Goal: Transaction & Acquisition: Purchase product/service

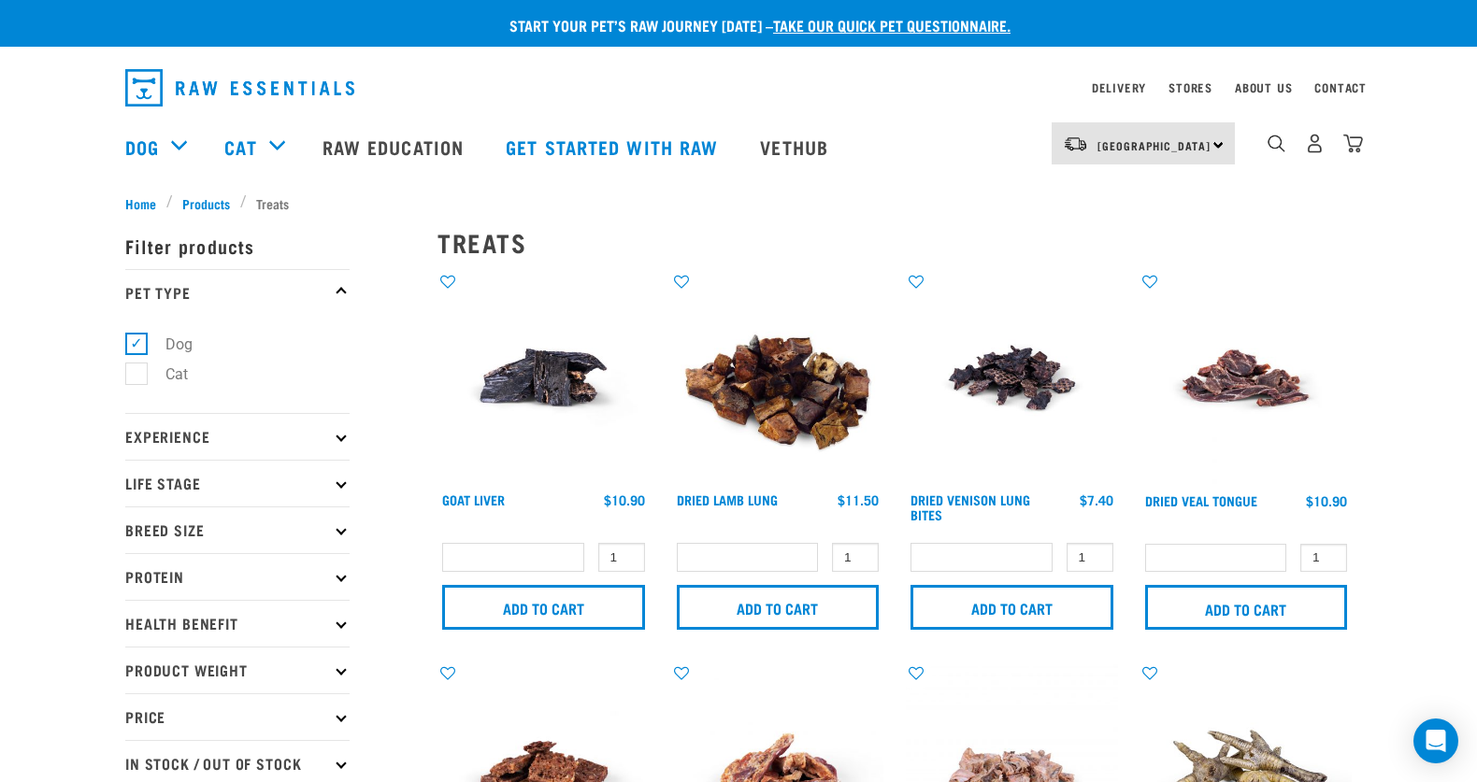
select select
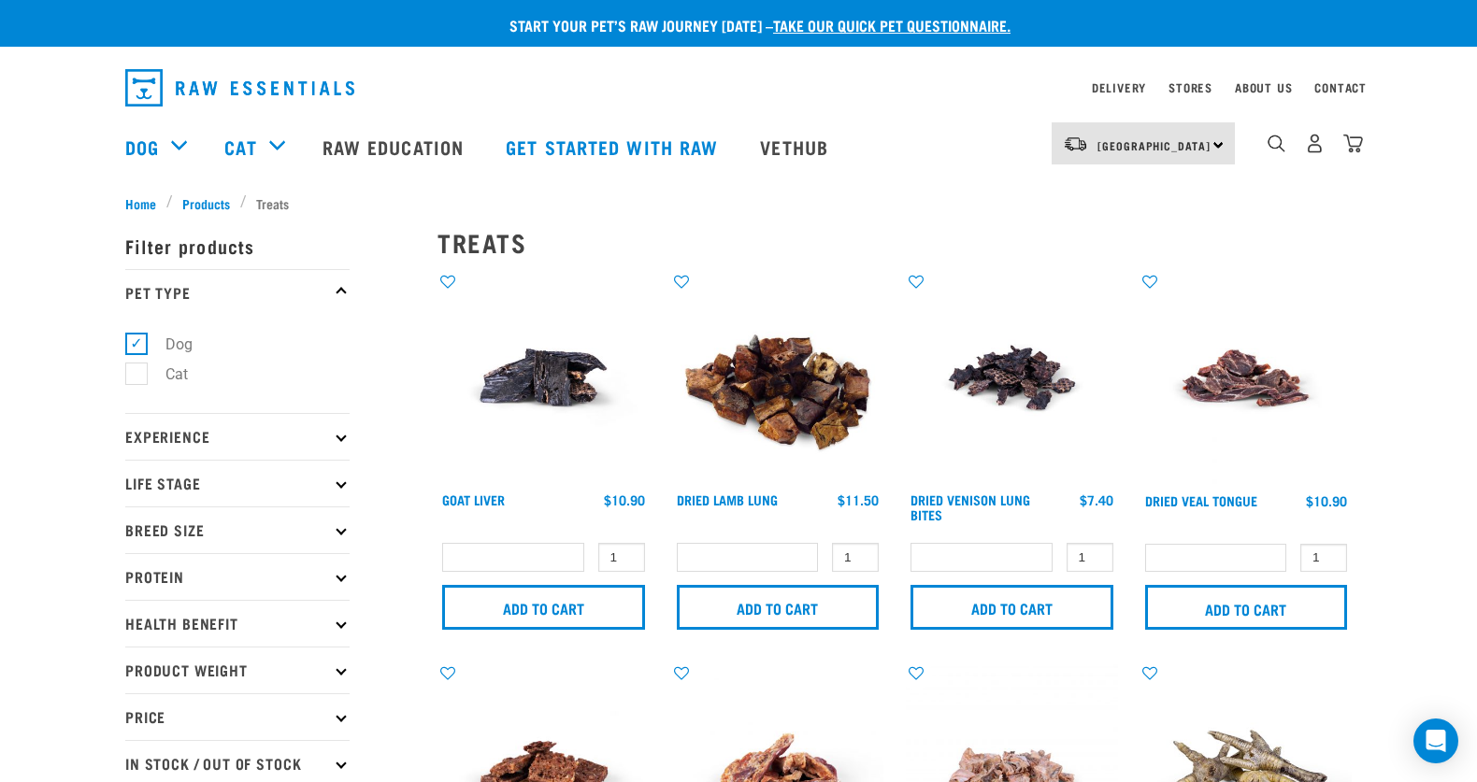
select select
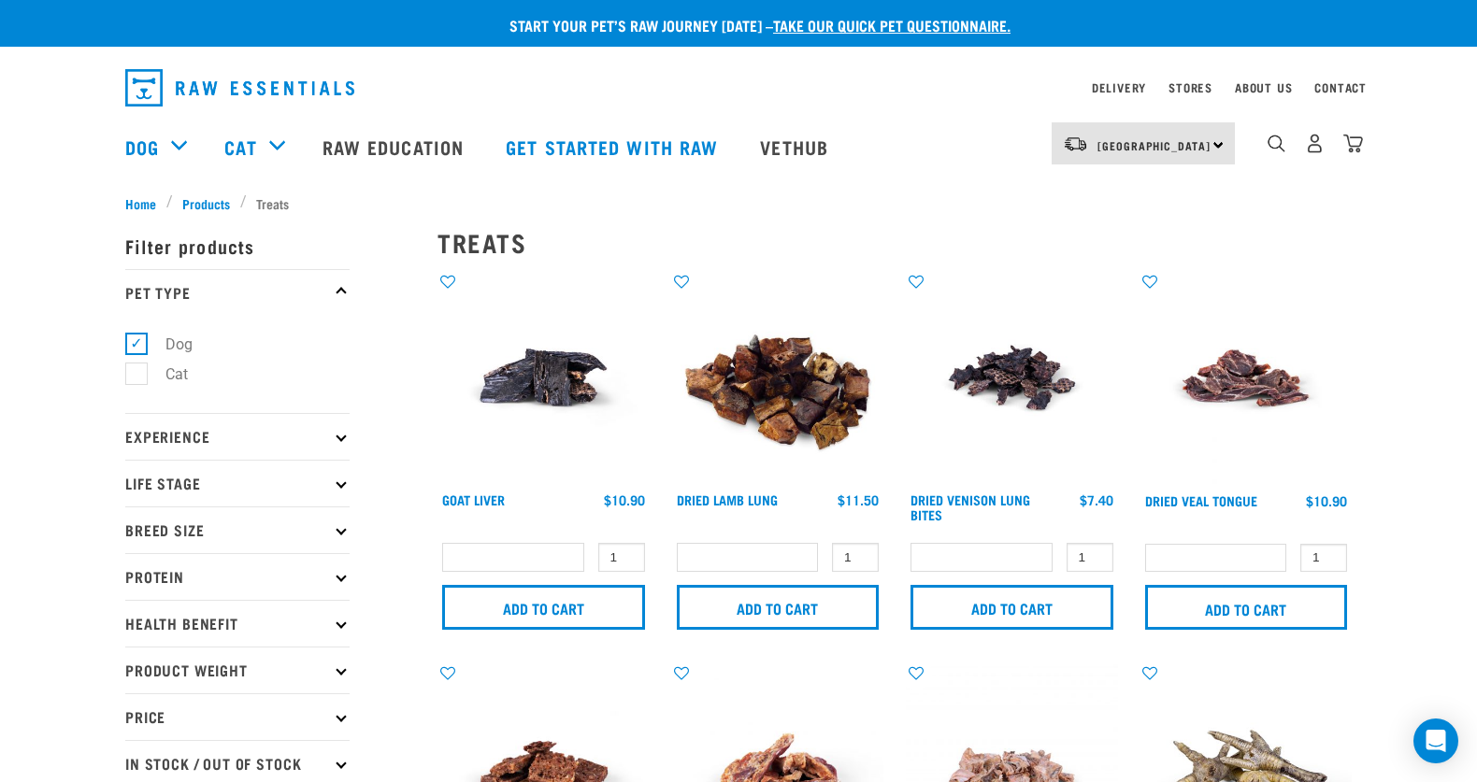
select select
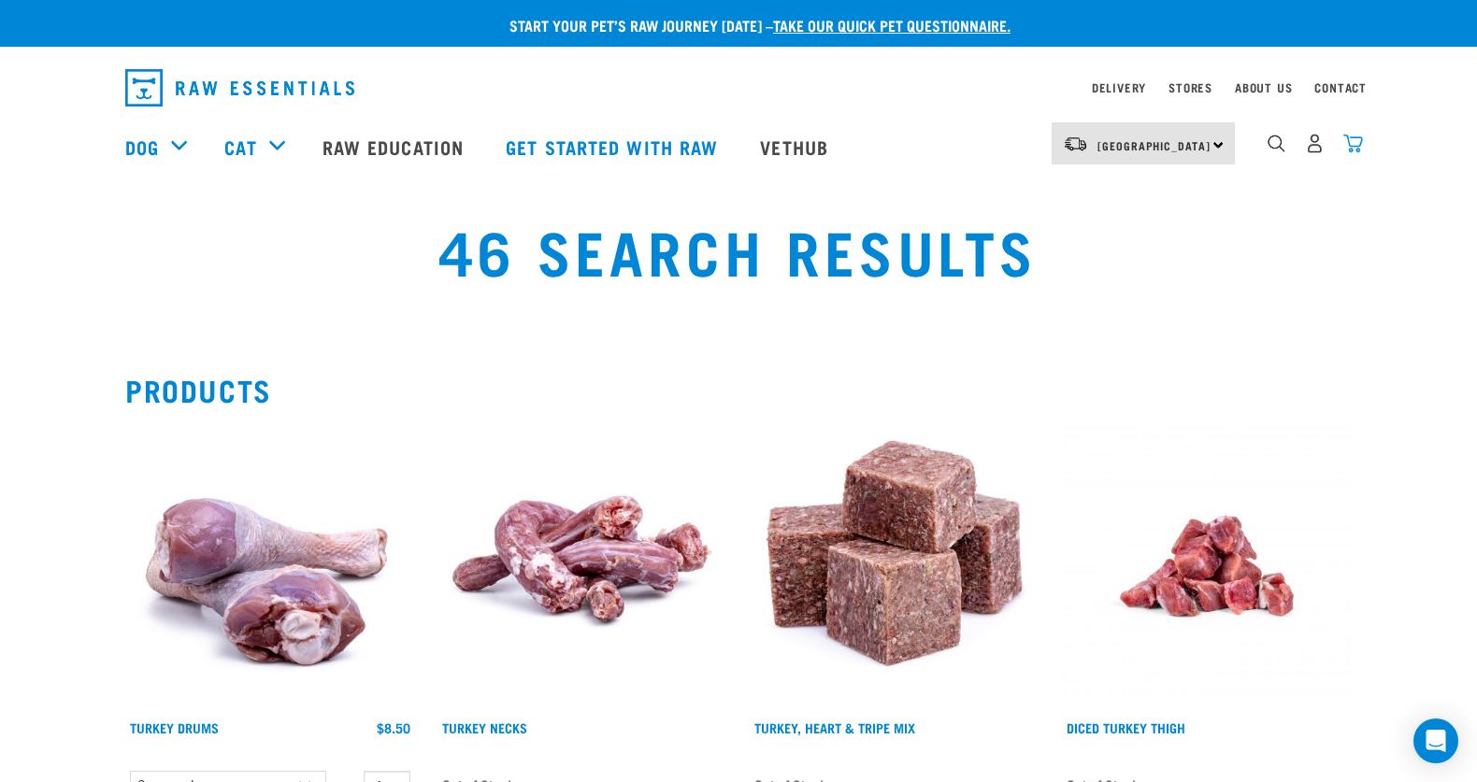
click at [1348, 147] on img "dropdown navigation" at bounding box center [1353, 144] width 20 height 20
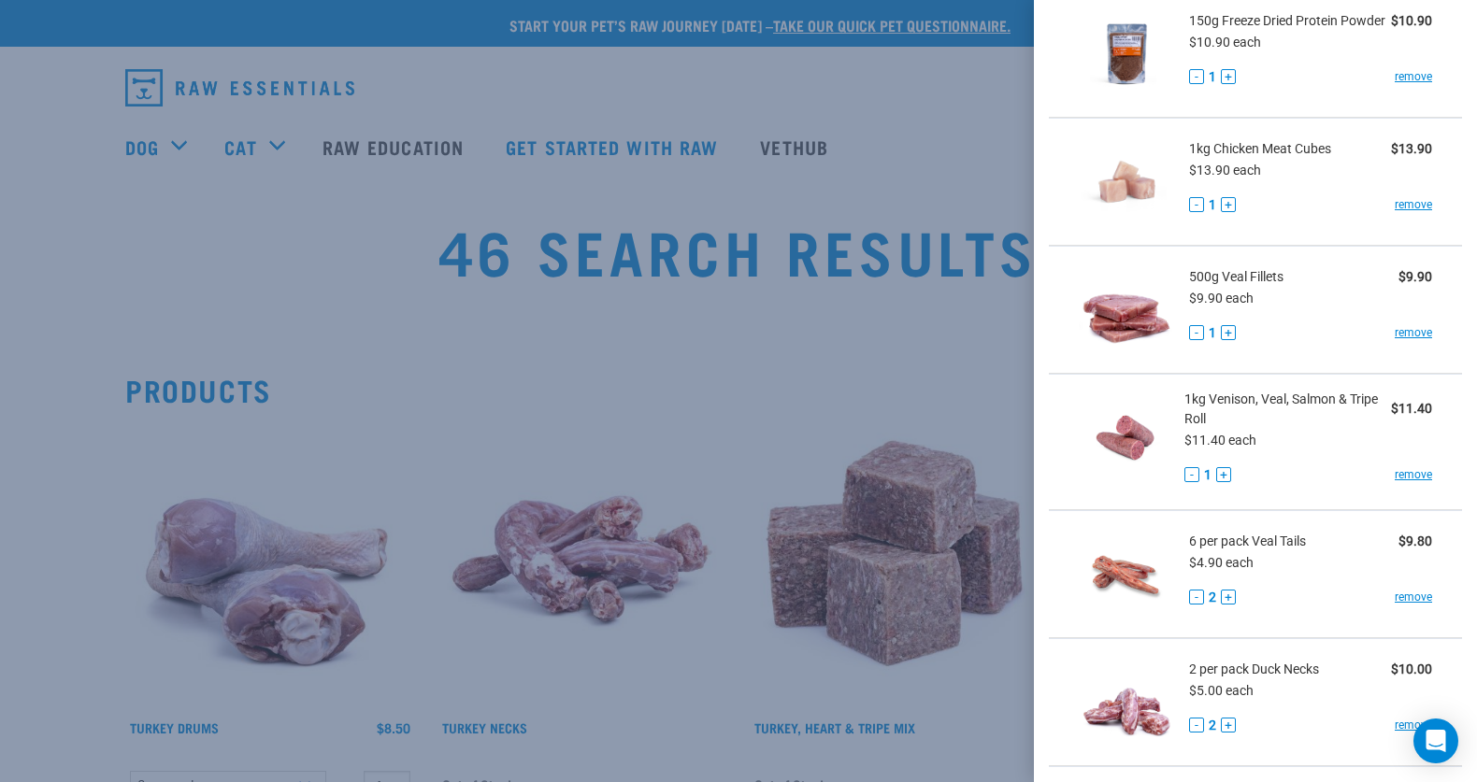
scroll to position [201, 0]
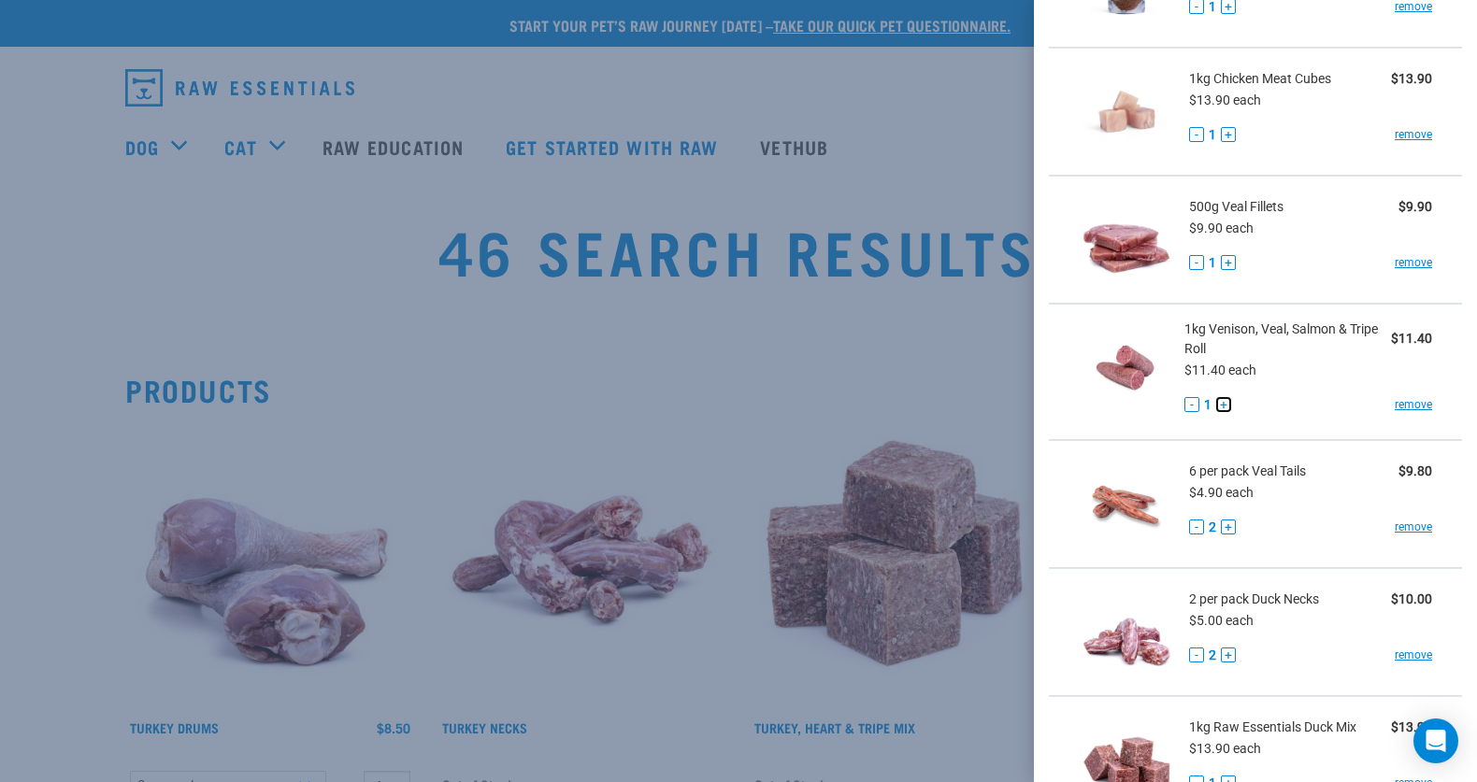
click at [1223, 401] on button "+" at bounding box center [1223, 404] width 15 height 15
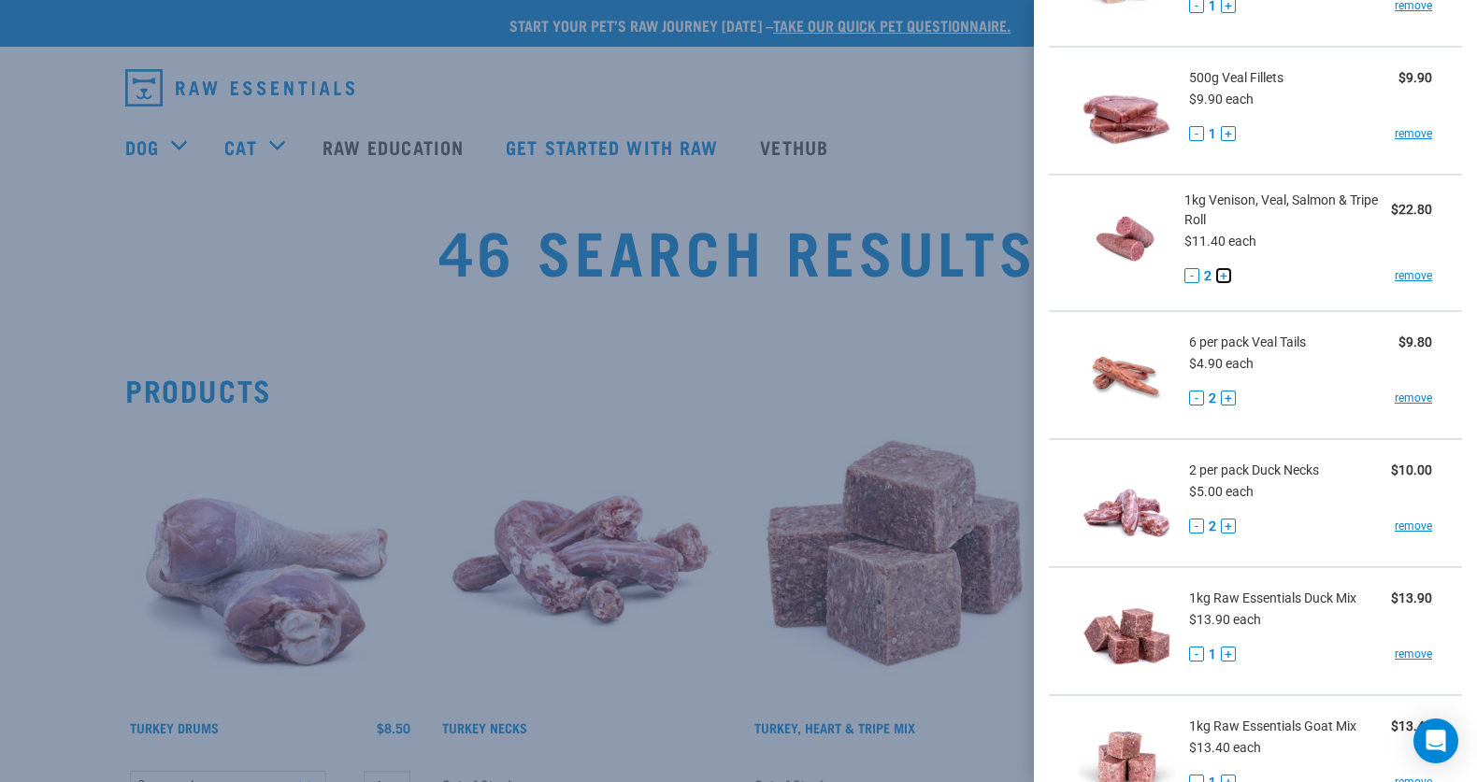
scroll to position [967, 0]
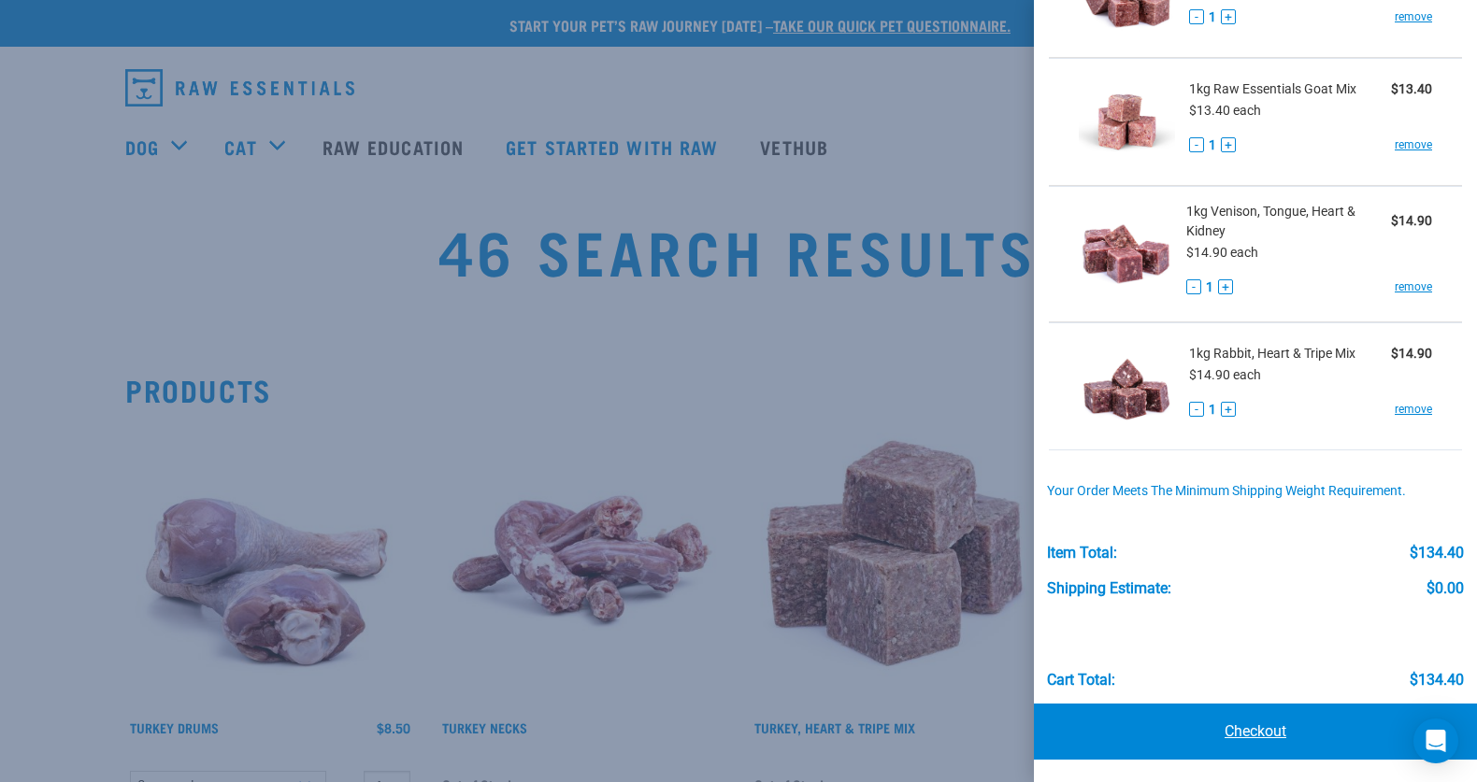
click at [1169, 732] on link "Checkout" at bounding box center [1255, 732] width 443 height 56
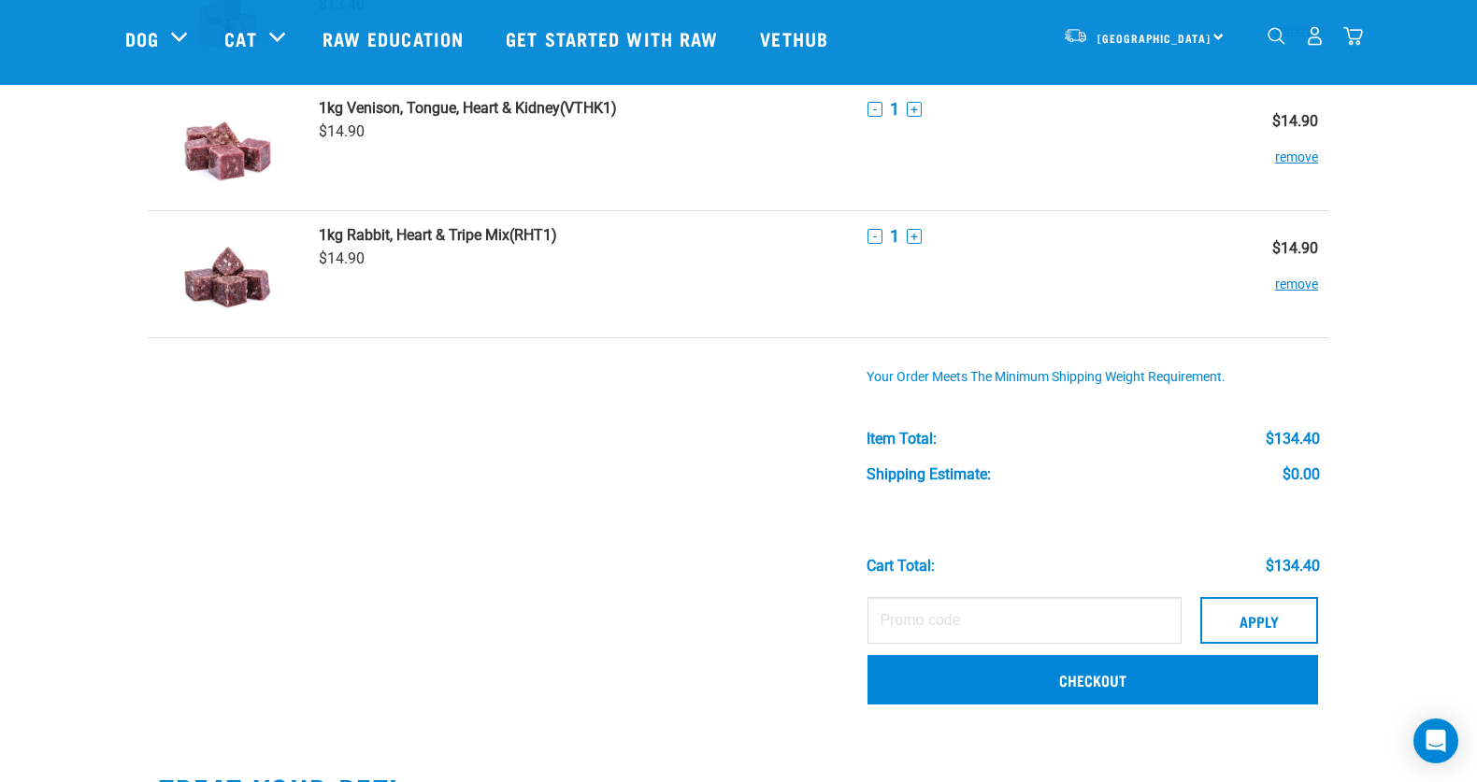
scroll to position [1131, 0]
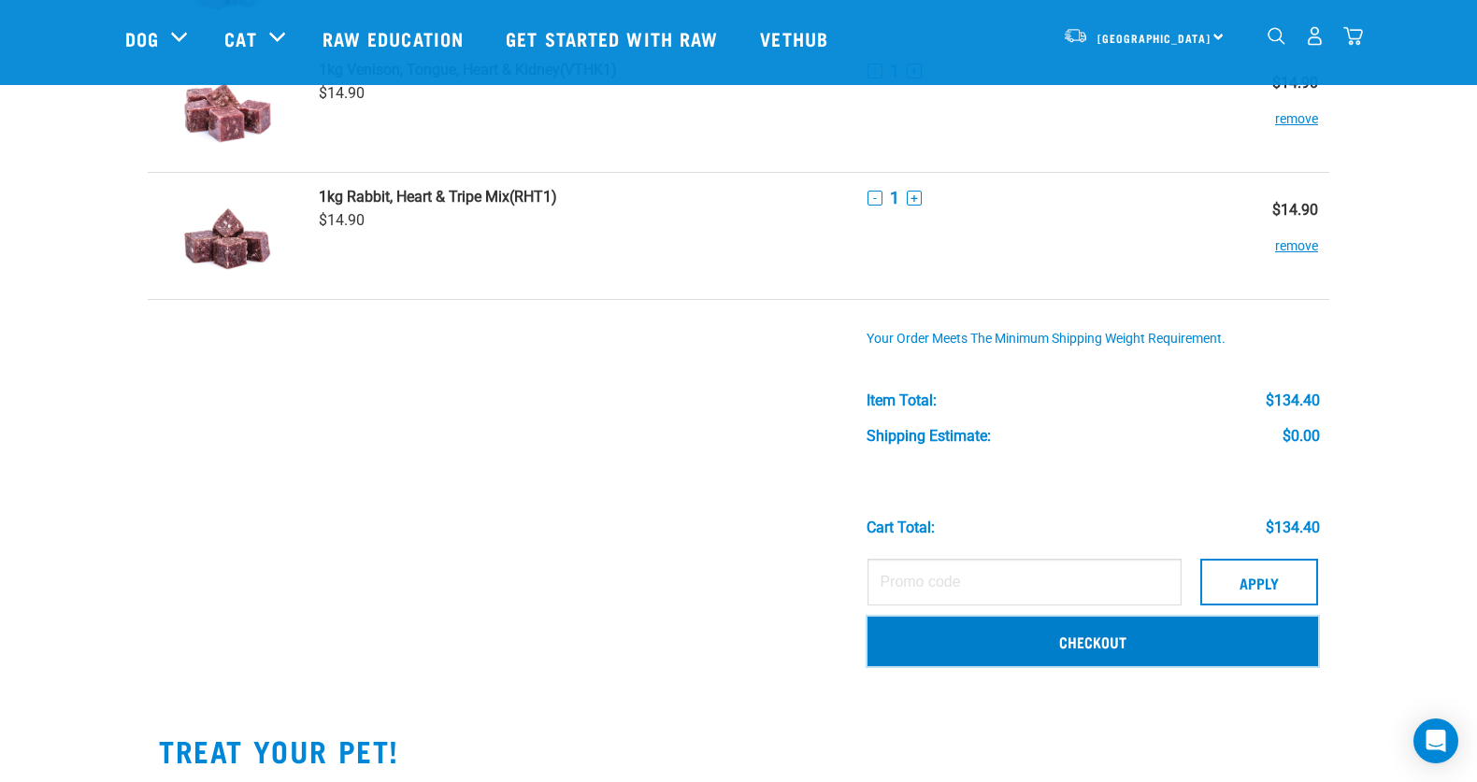
click at [1056, 647] on link "Checkout" at bounding box center [1092, 641] width 450 height 49
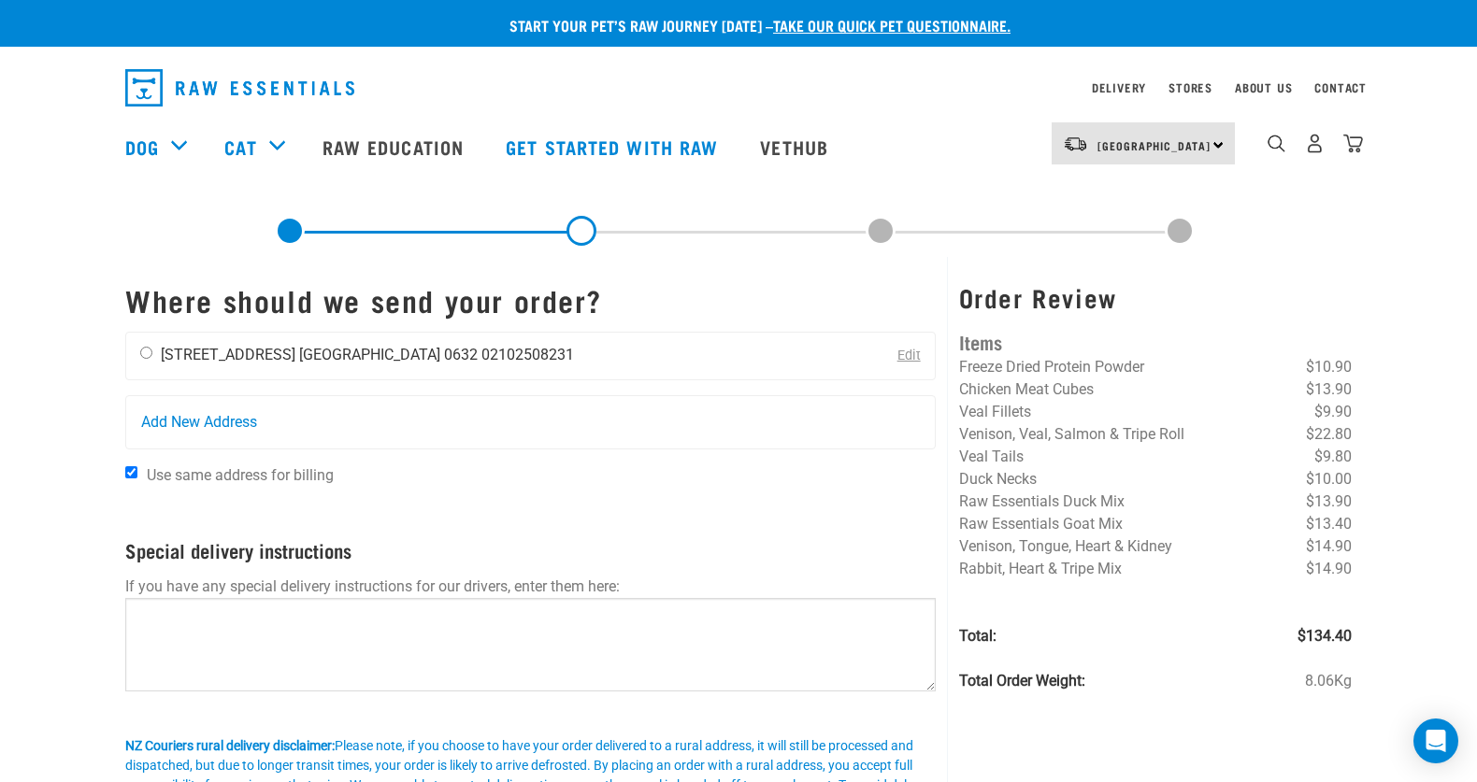
click at [142, 359] on div "Helen Wang 64 Golden Morning Drive Auckland 0632 02102508231" at bounding box center [357, 356] width 462 height 47
click at [154, 354] on div "Helen Wang 64 Golden Morning Drive Auckland 0632 02102508231" at bounding box center [357, 356] width 462 height 47
click at [144, 353] on input "radio" at bounding box center [146, 353] width 12 height 12
radio input "true"
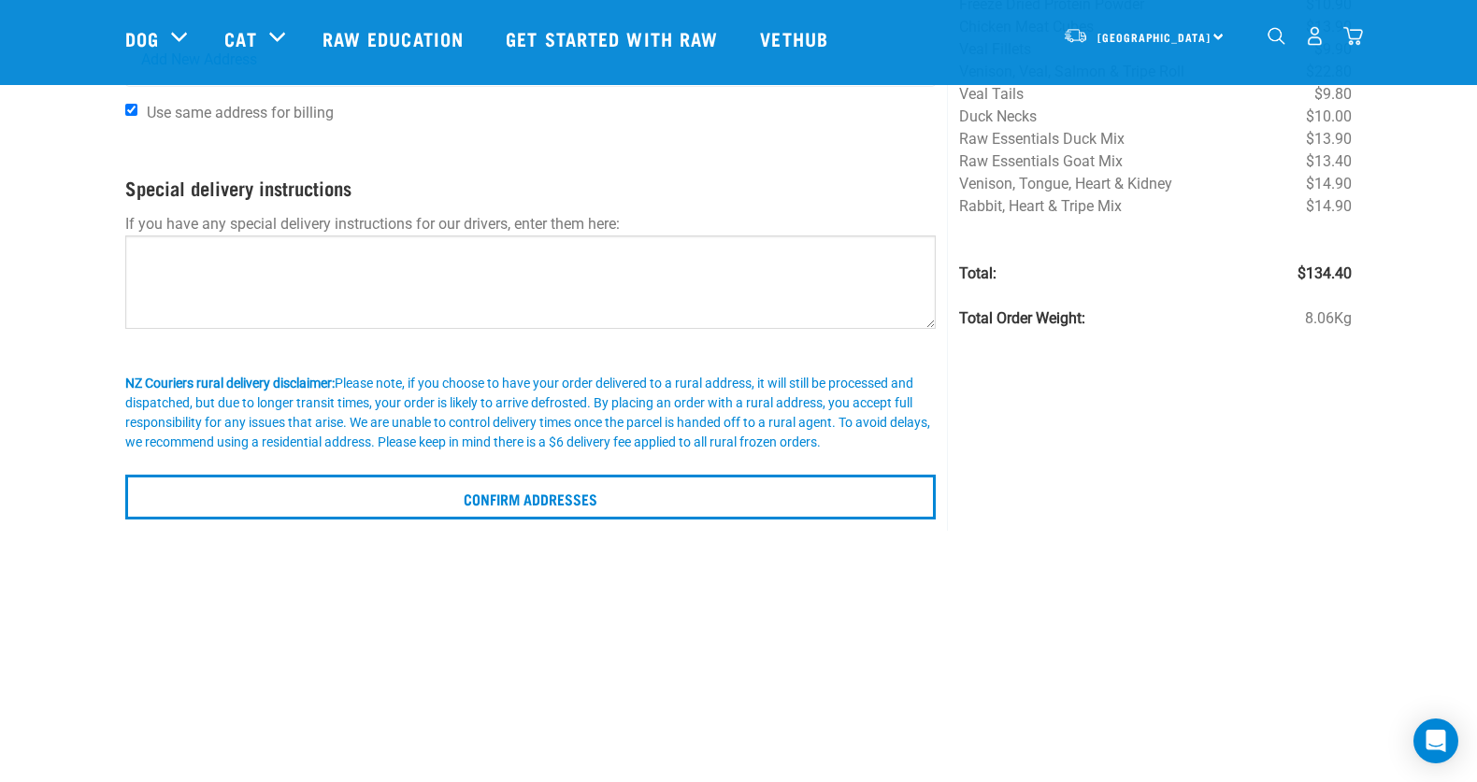
scroll to position [254, 0]
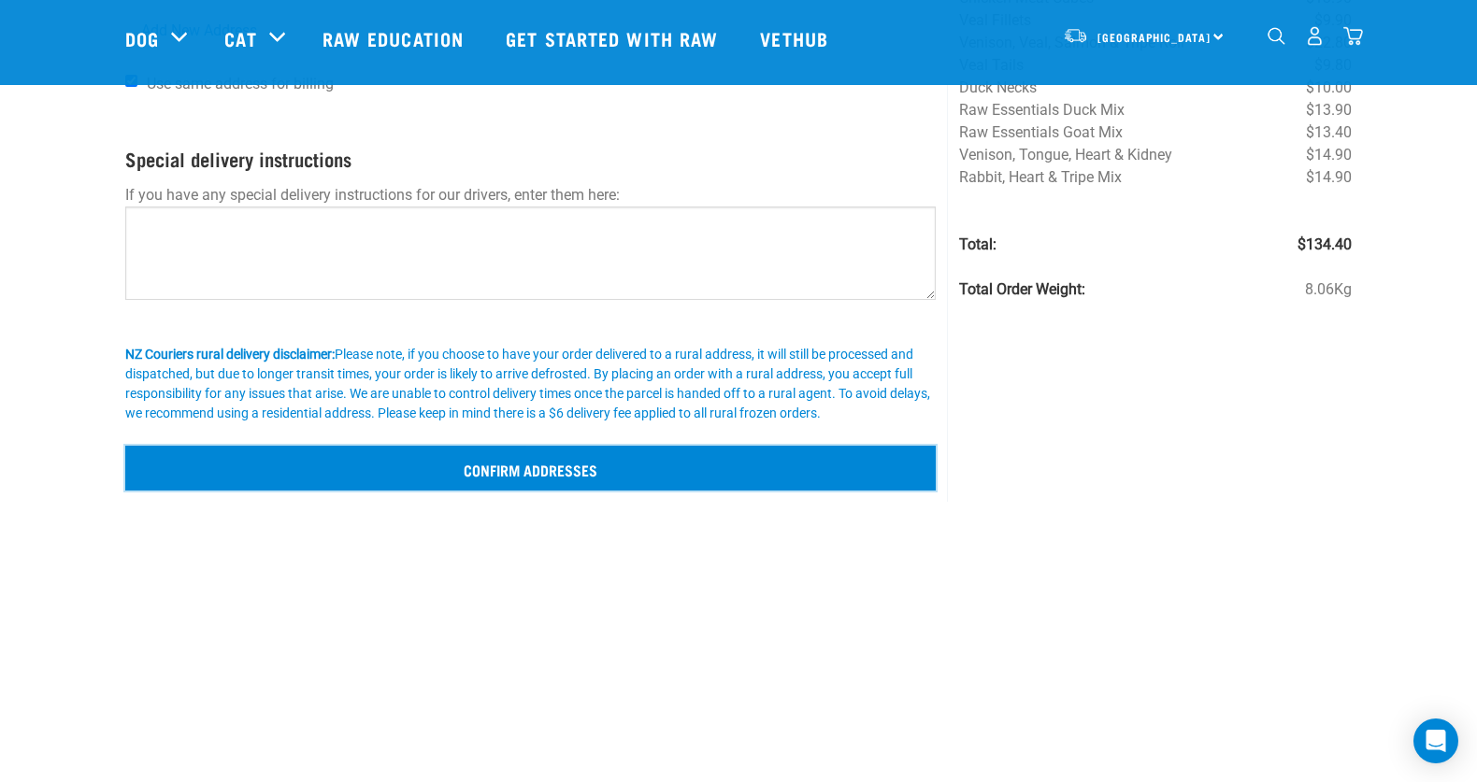
click at [412, 462] on input "Confirm addresses" at bounding box center [530, 468] width 810 height 45
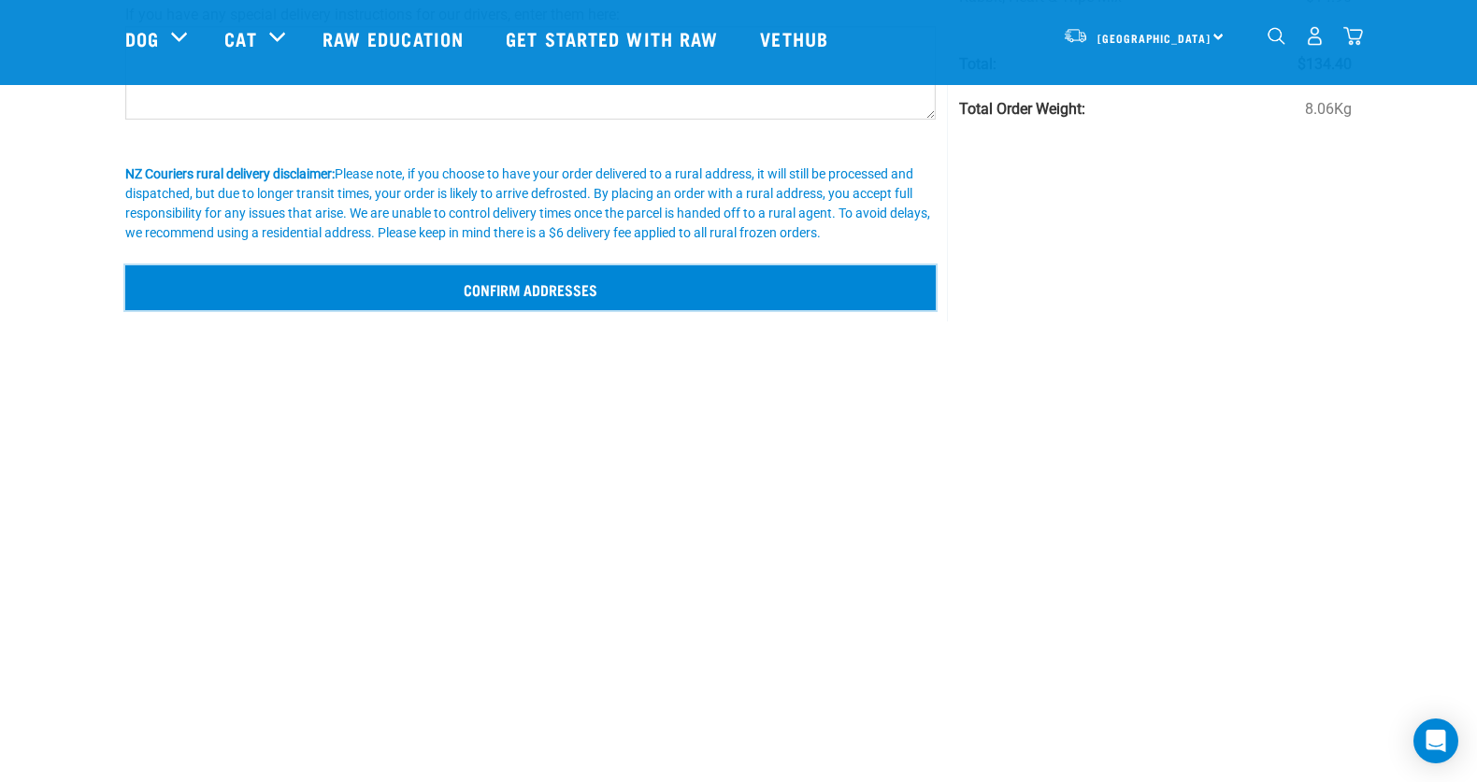
scroll to position [485, 0]
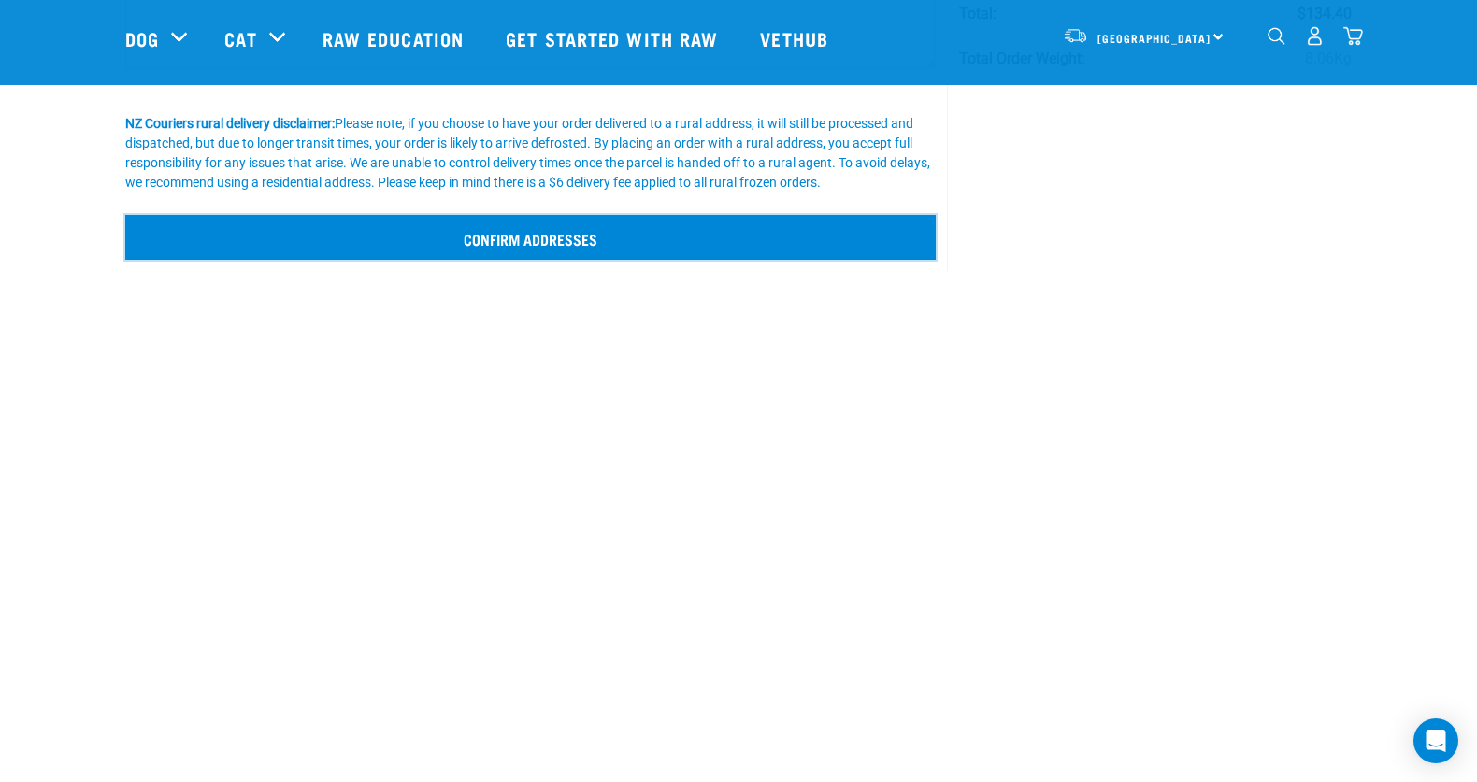
click at [496, 249] on input "Confirm addresses" at bounding box center [530, 237] width 810 height 45
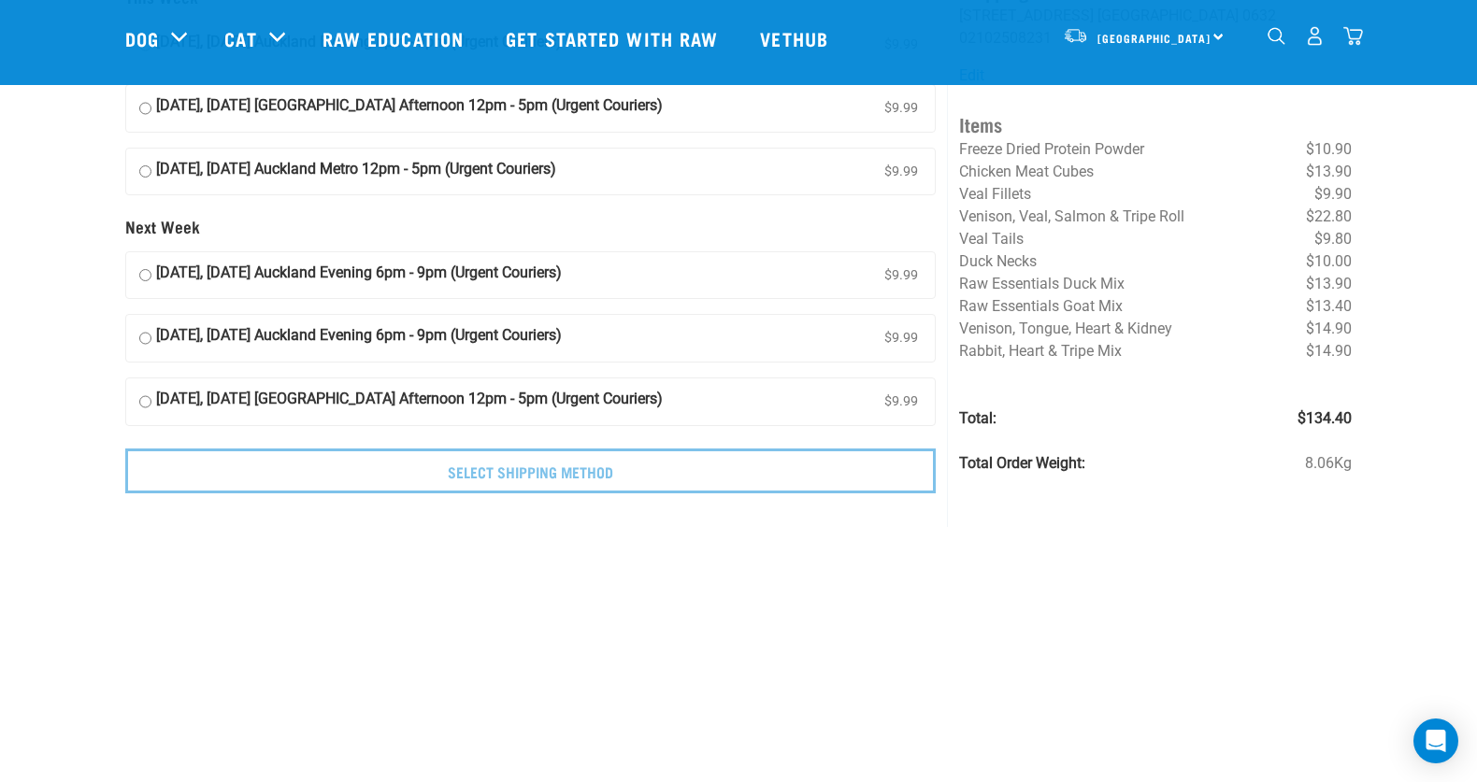
scroll to position [135, 0]
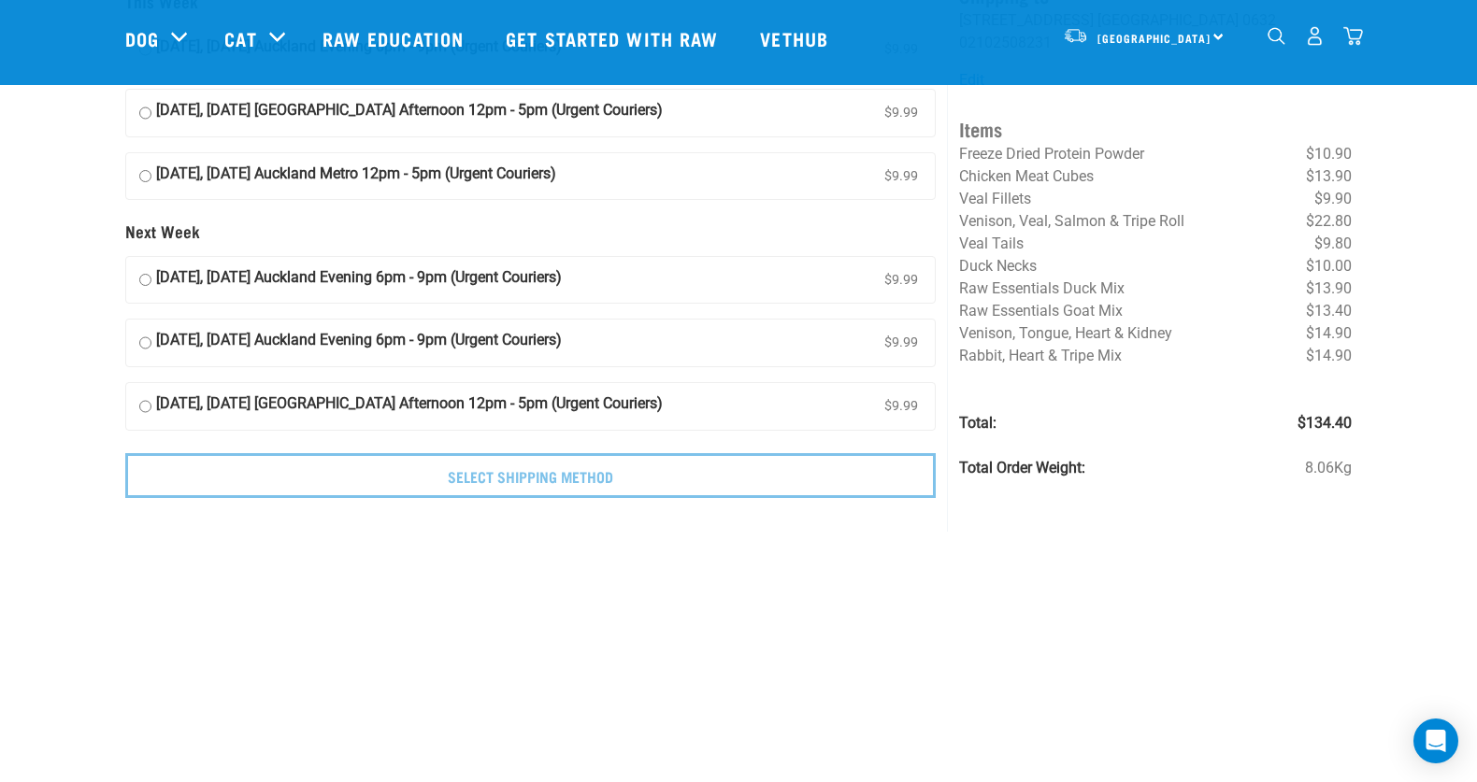
click at [143, 278] on input "[DATE], [DATE] Auckland Evening 6pm - 9pm (Urgent Couriers) $9.99" at bounding box center [145, 280] width 12 height 28
radio input "true"
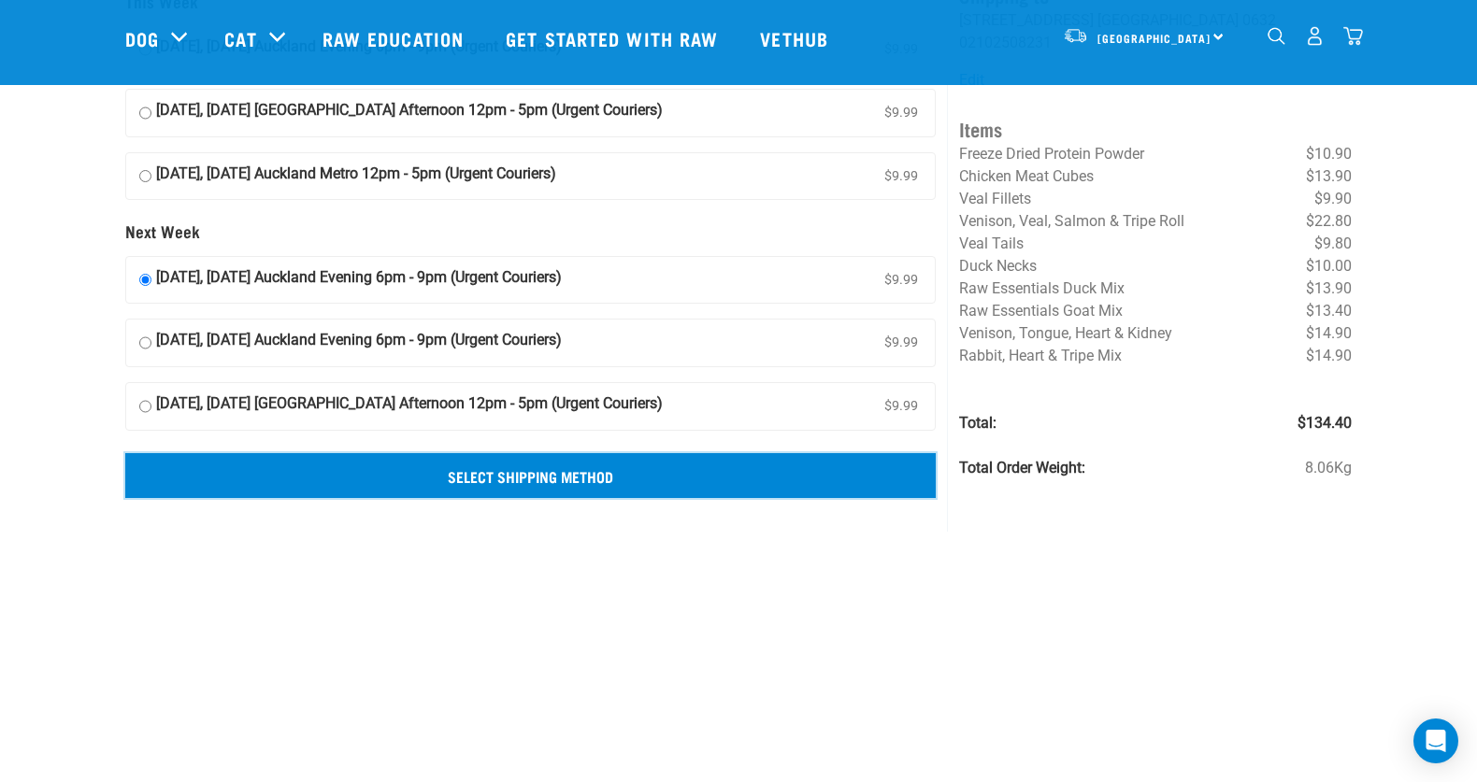
click at [389, 477] on input "Select Shipping Method" at bounding box center [530, 475] width 810 height 45
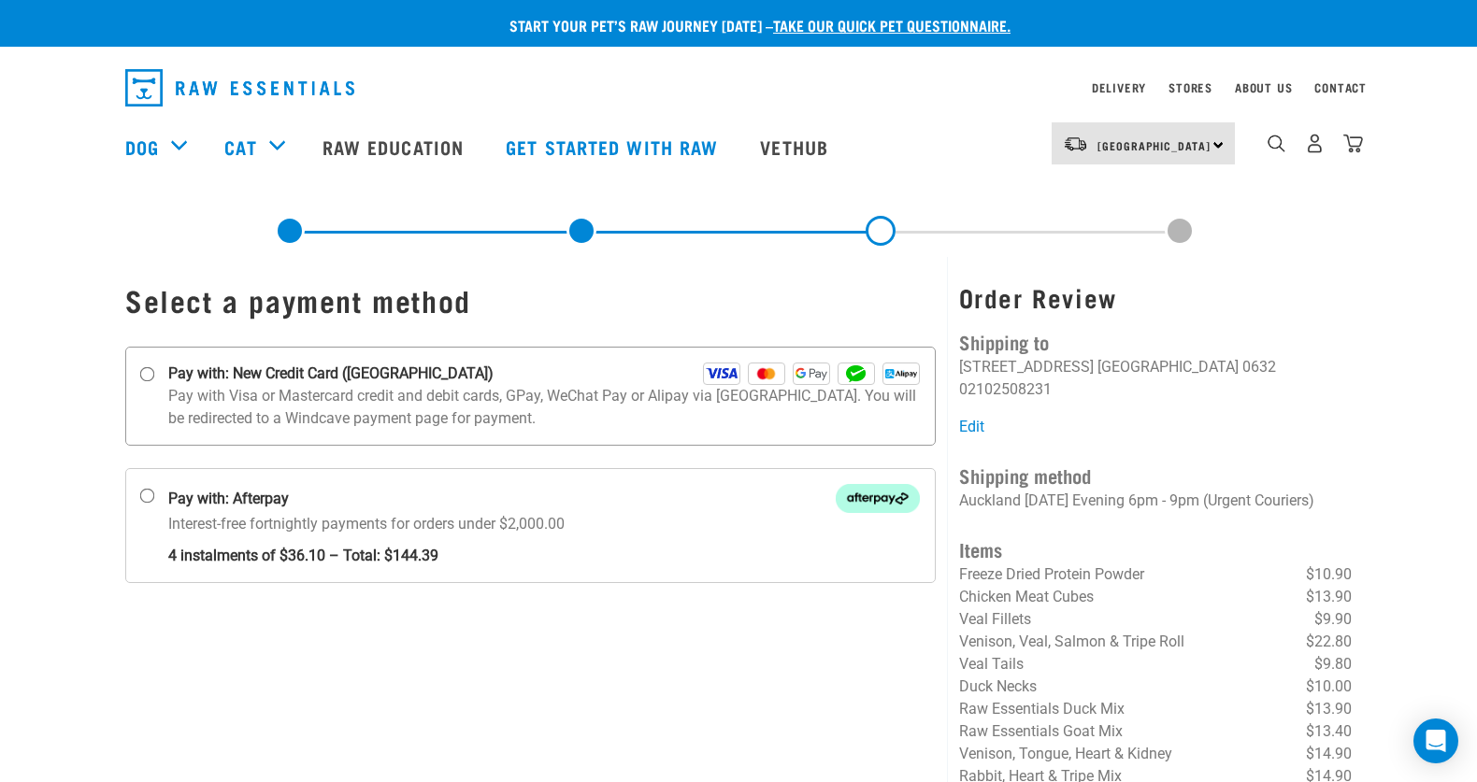
click at [149, 377] on input "Pay with: New Credit Card (Windcave)" at bounding box center [147, 374] width 15 height 15
radio input "true"
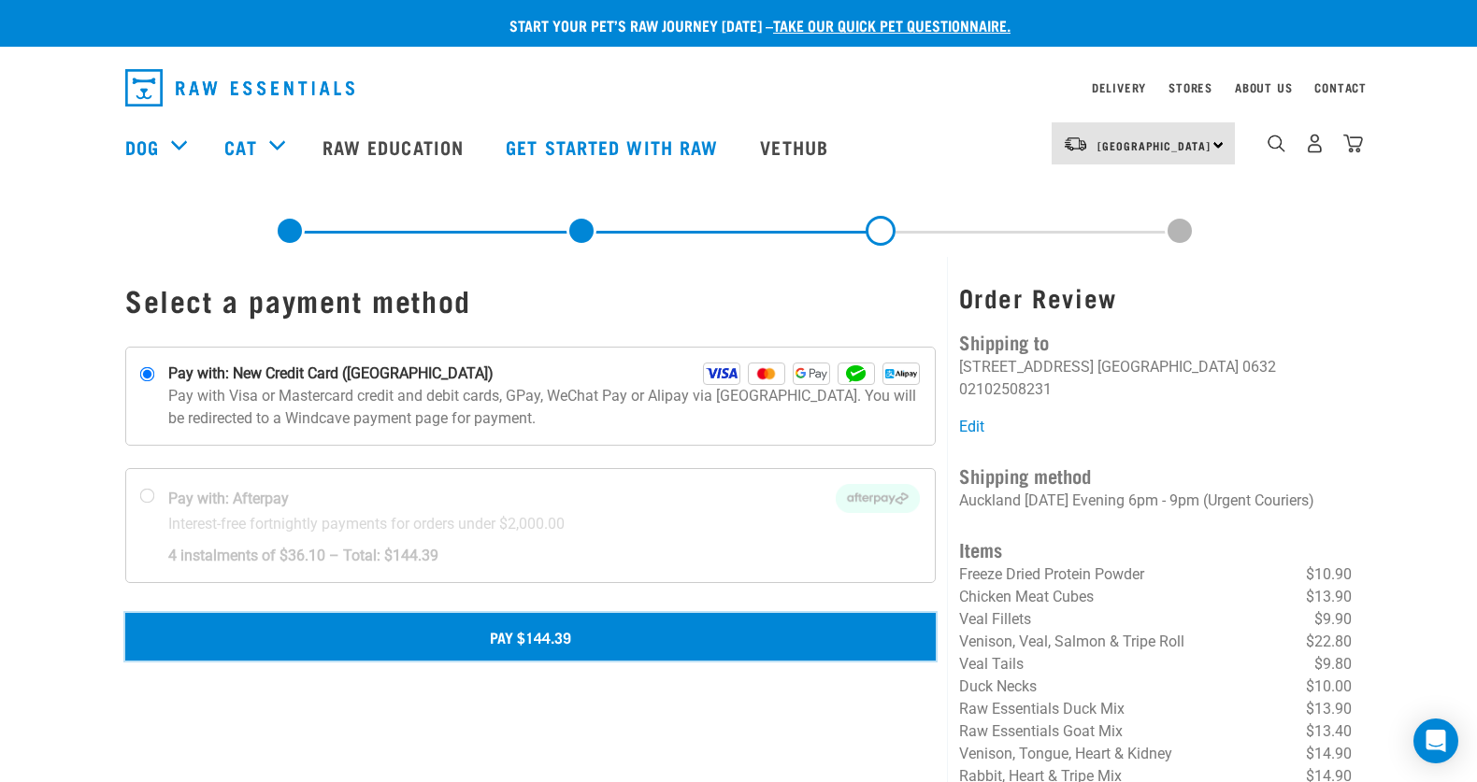
click at [505, 634] on button "Pay $144.39" at bounding box center [530, 636] width 810 height 47
